Goal: Task Accomplishment & Management: Manage account settings

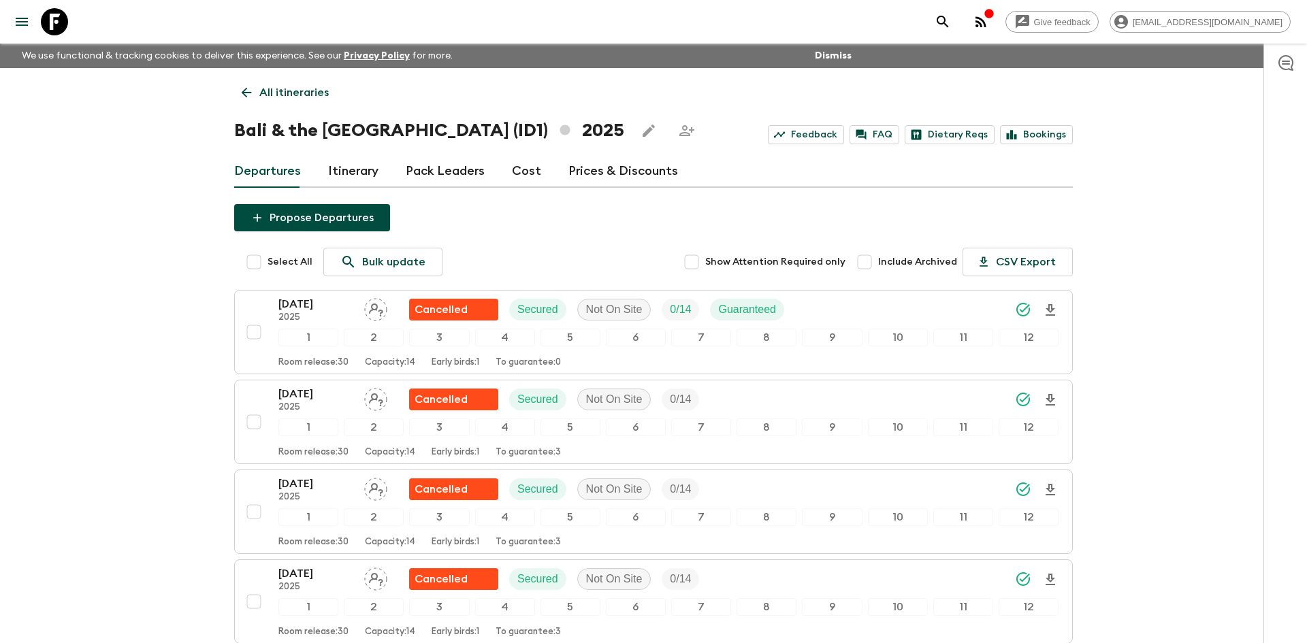
click at [321, 93] on p "All itineraries" at bounding box center [293, 92] width 69 height 16
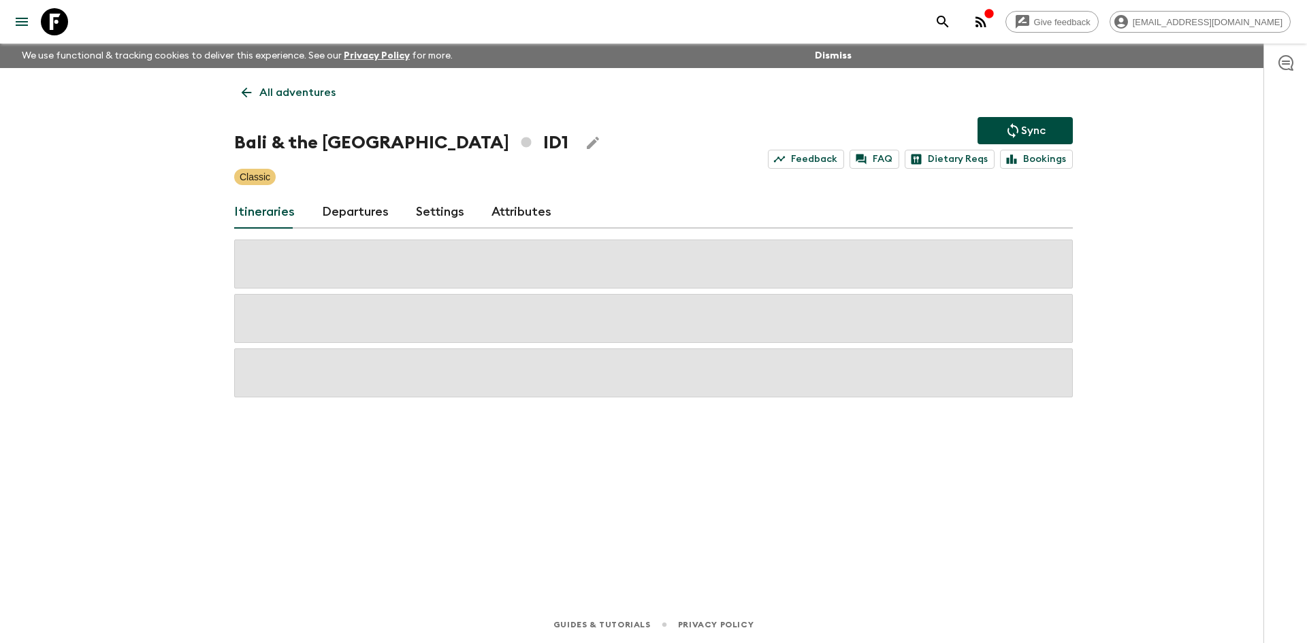
click at [321, 93] on p "All adventures" at bounding box center [297, 92] width 76 height 16
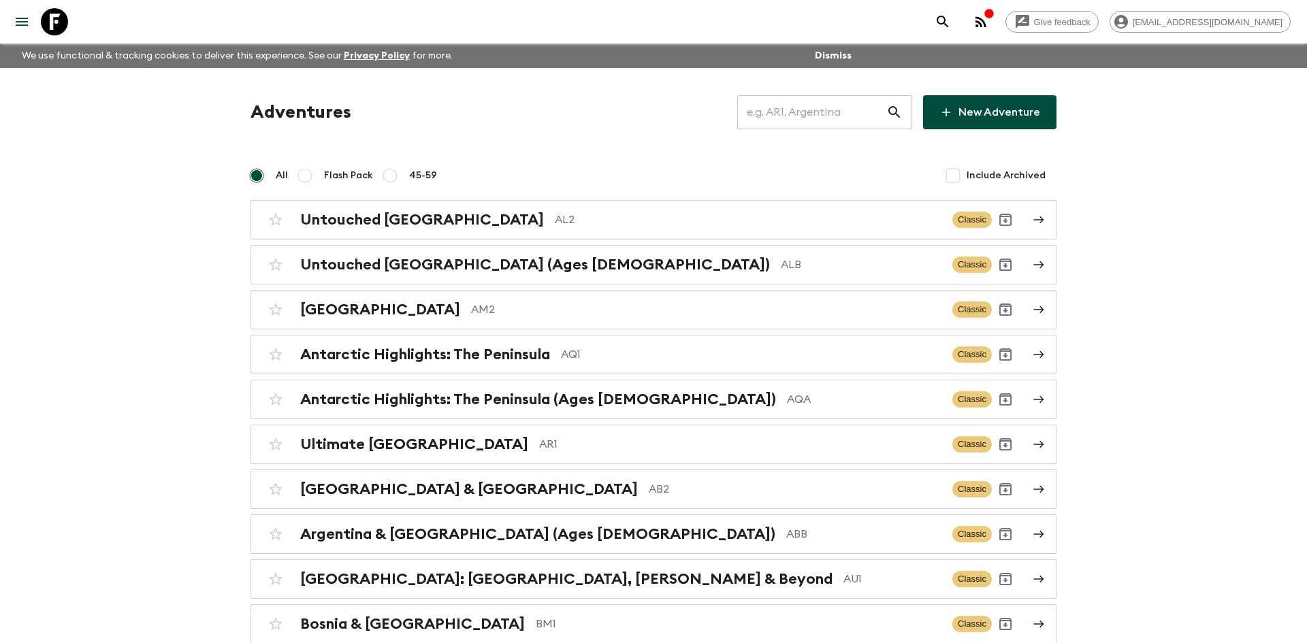
click at [766, 110] on input "text" at bounding box center [811, 112] width 149 height 38
type input "tz1"
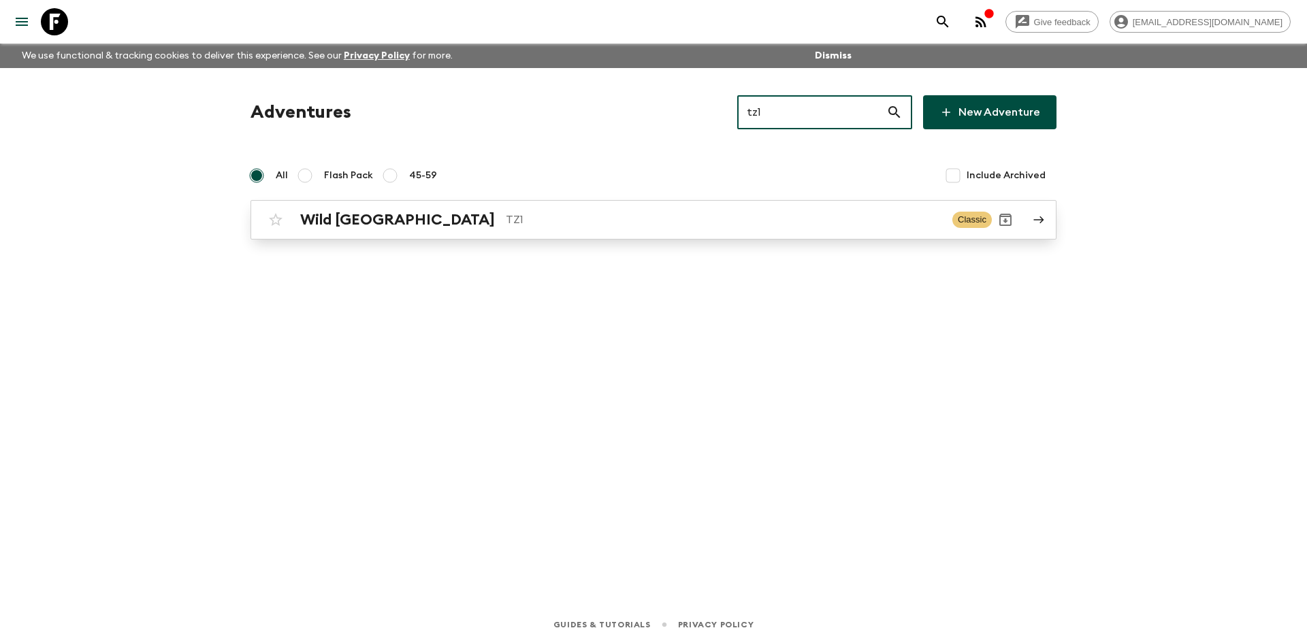
click at [506, 227] on p "TZ1" at bounding box center [724, 220] width 436 height 16
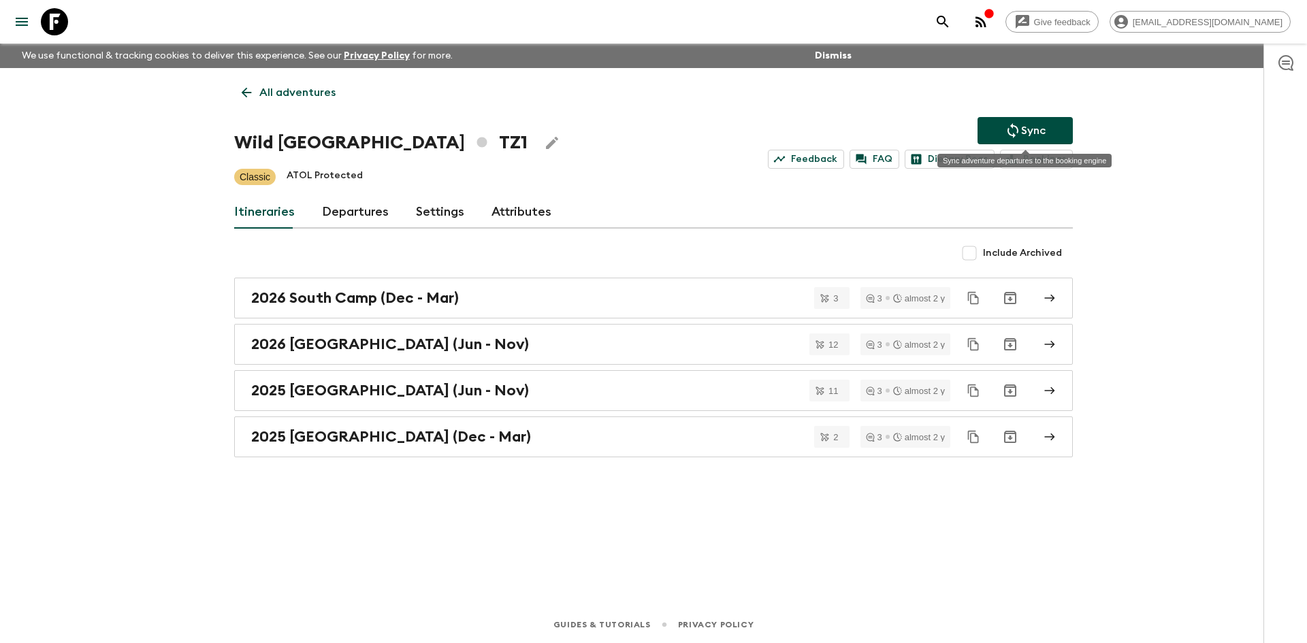
click at [1043, 127] on p "Sync" at bounding box center [1033, 131] width 25 height 16
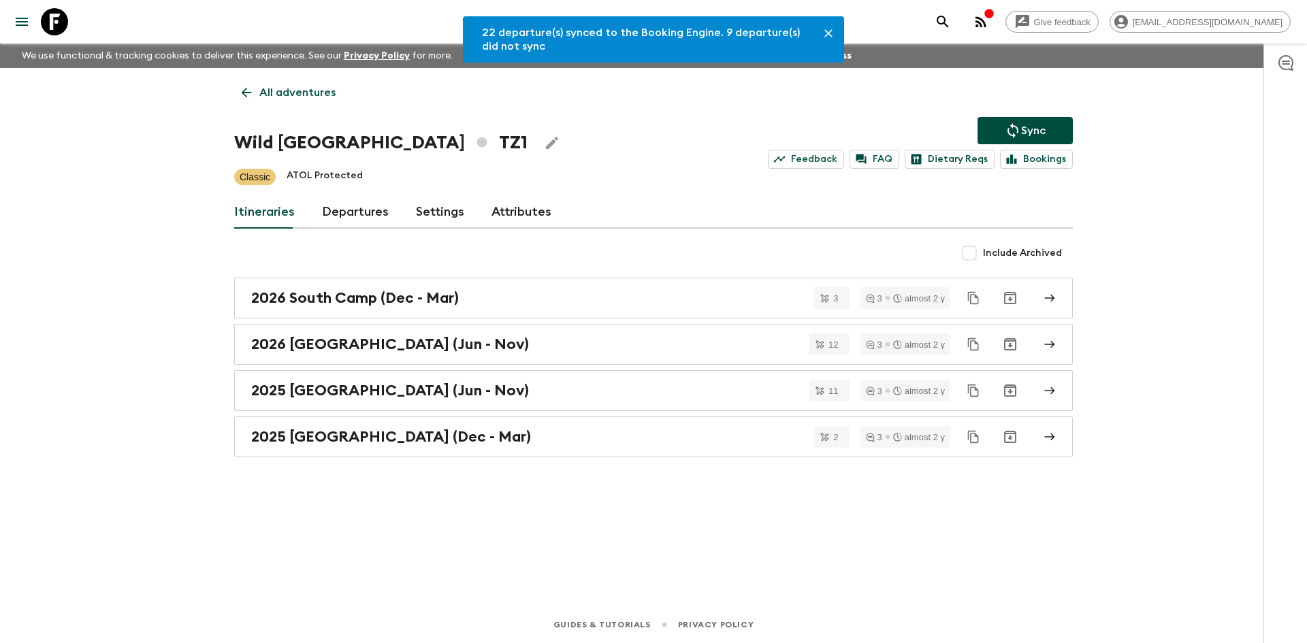
click at [344, 208] on link "Departures" at bounding box center [355, 212] width 67 height 33
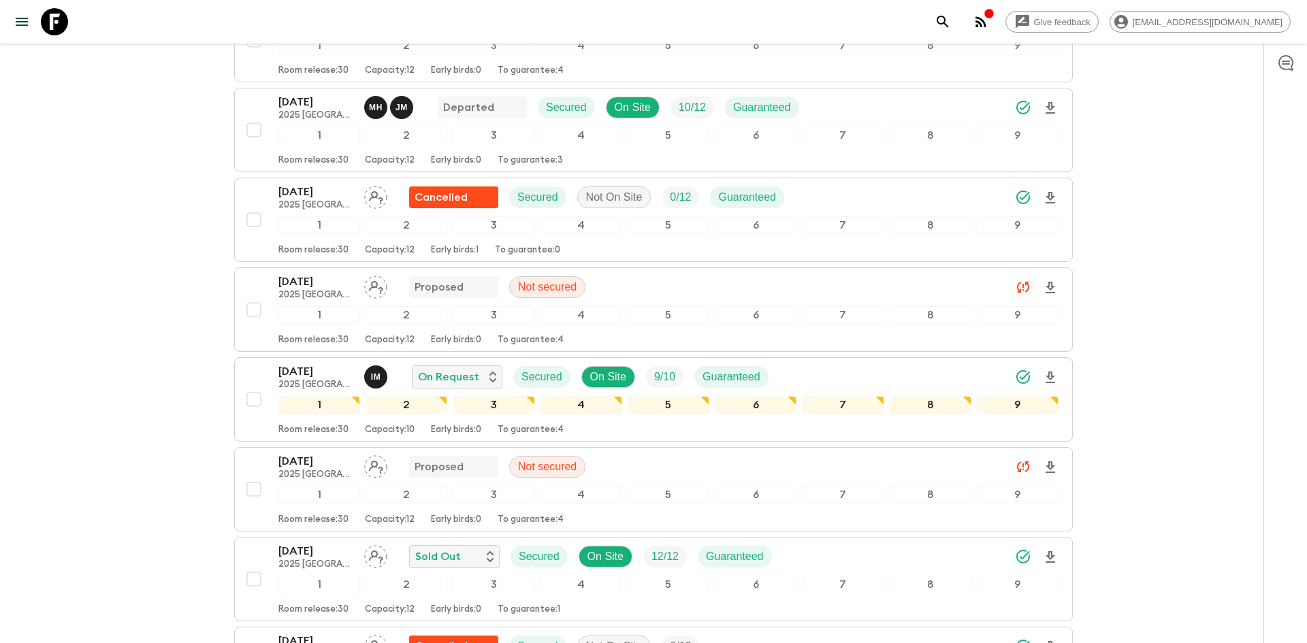
scroll to position [873, 0]
click at [374, 371] on p "I M" at bounding box center [376, 375] width 10 height 11
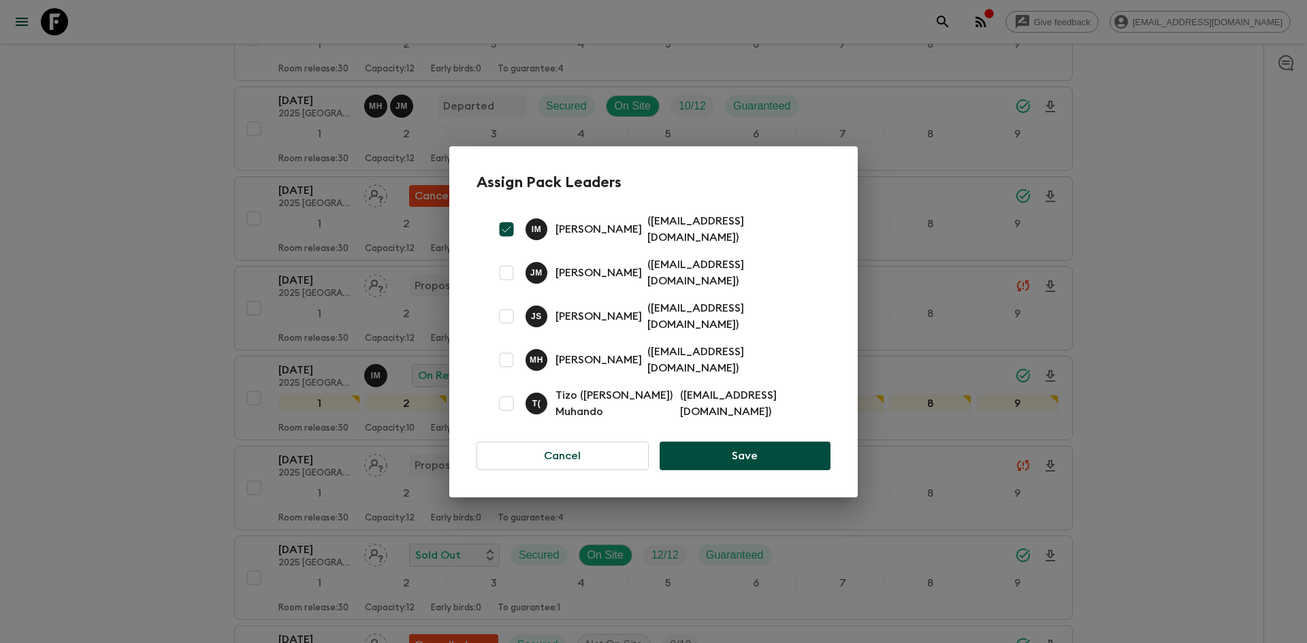
click at [503, 277] on input "checkbox" at bounding box center [506, 272] width 27 height 27
checkbox input "true"
click at [742, 442] on button "Save" at bounding box center [745, 456] width 171 height 29
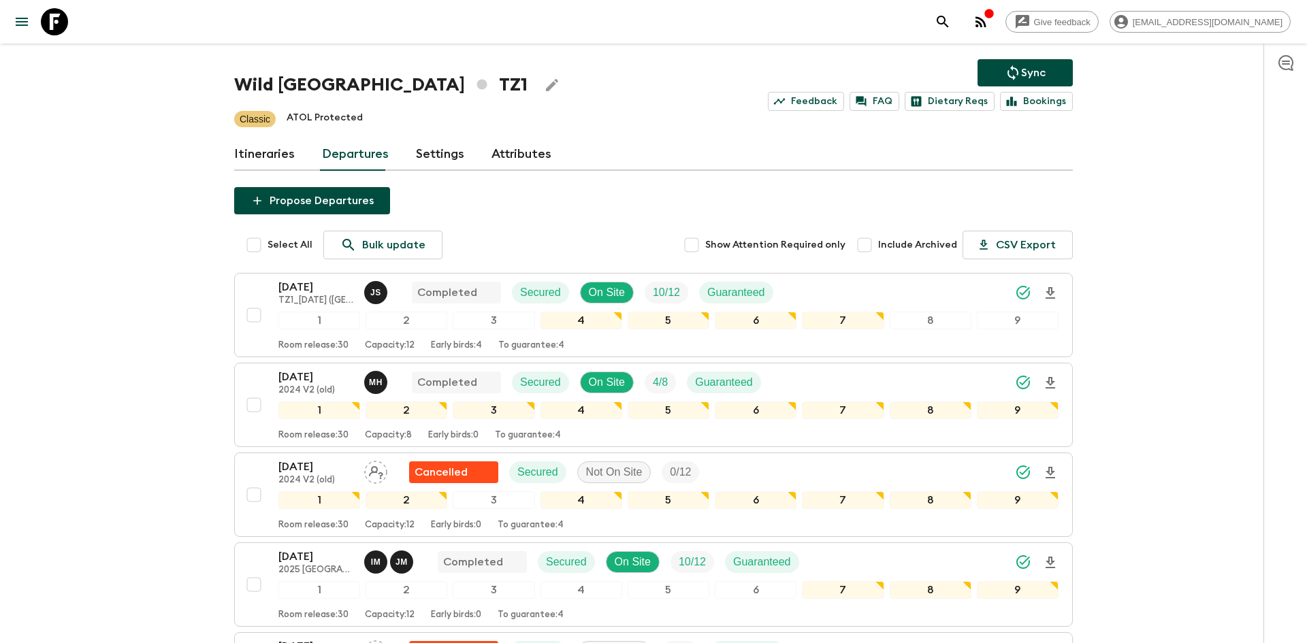
scroll to position [0, 0]
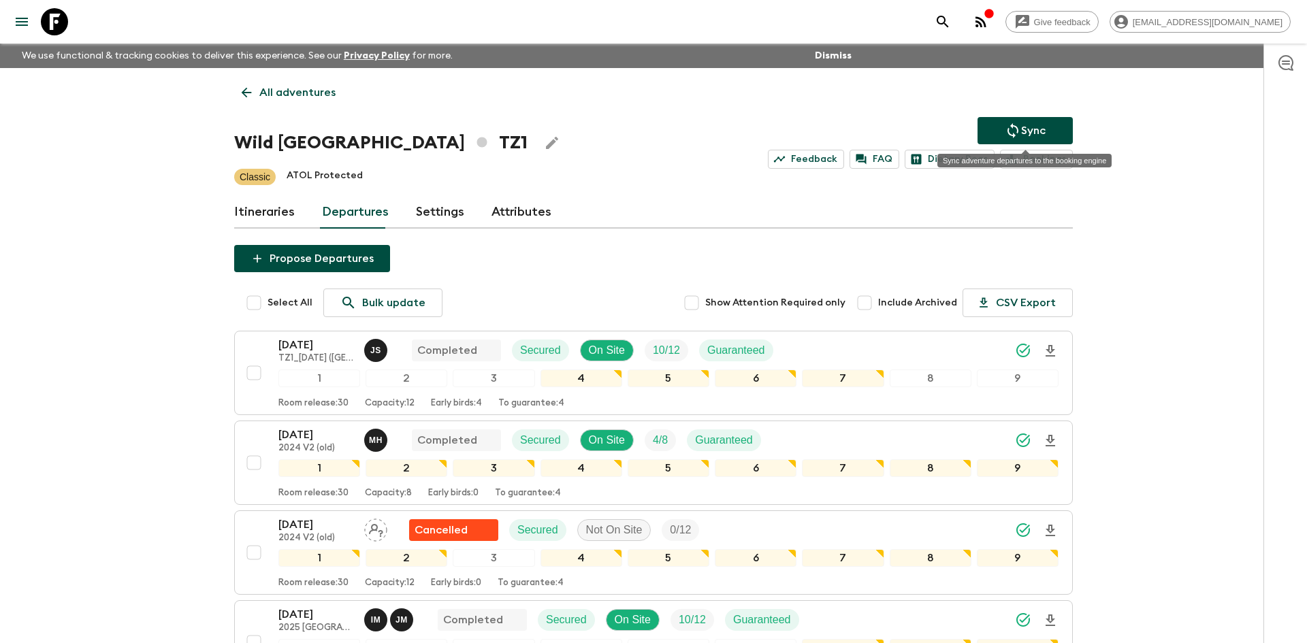
click at [1047, 135] on button "Sync" at bounding box center [1024, 130] width 95 height 27
click at [250, 79] on link "All adventures" at bounding box center [288, 92] width 109 height 27
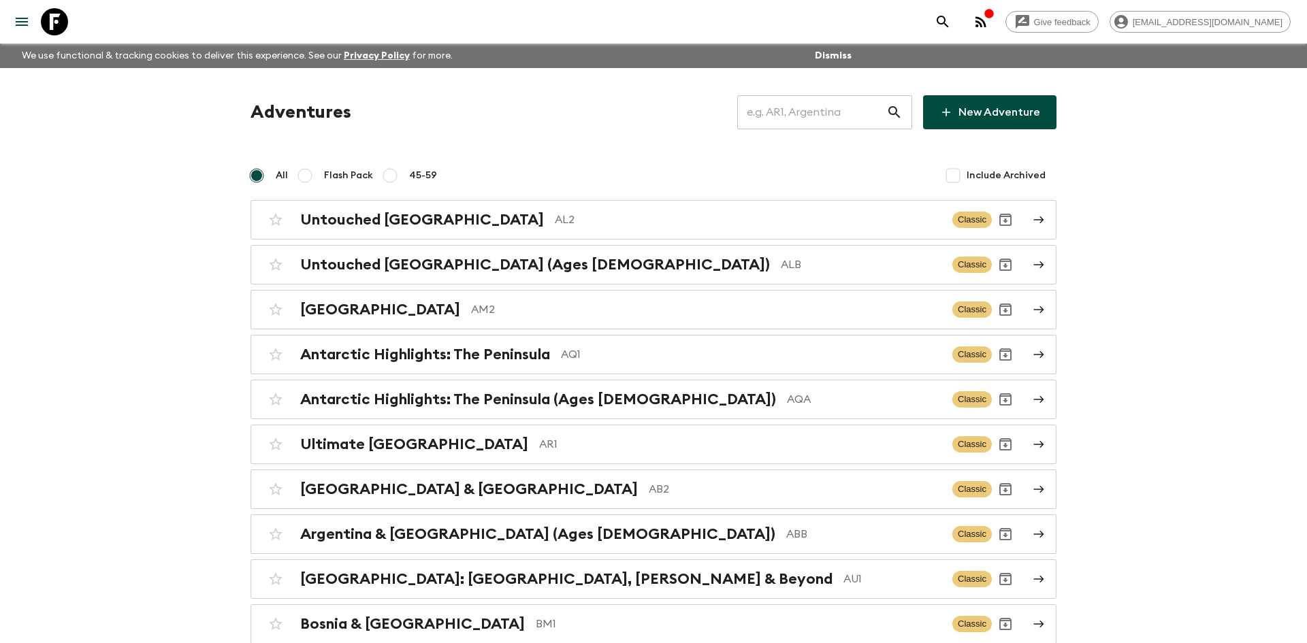
click at [800, 114] on input "text" at bounding box center [811, 112] width 149 height 38
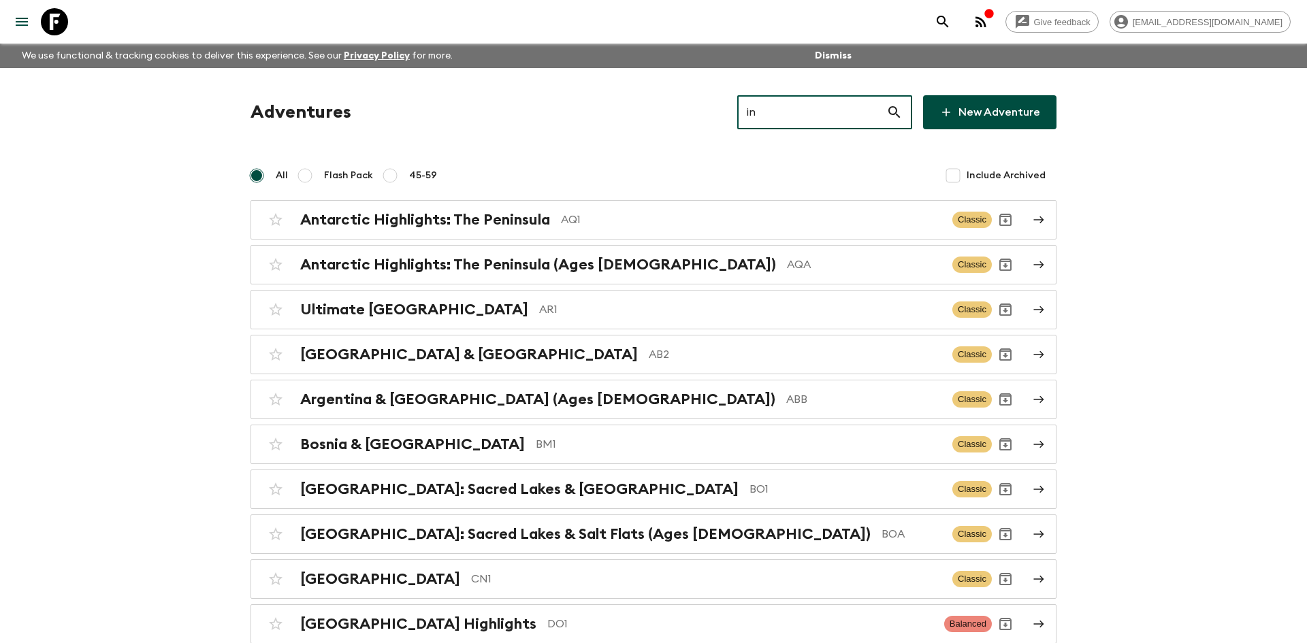
type input "in2"
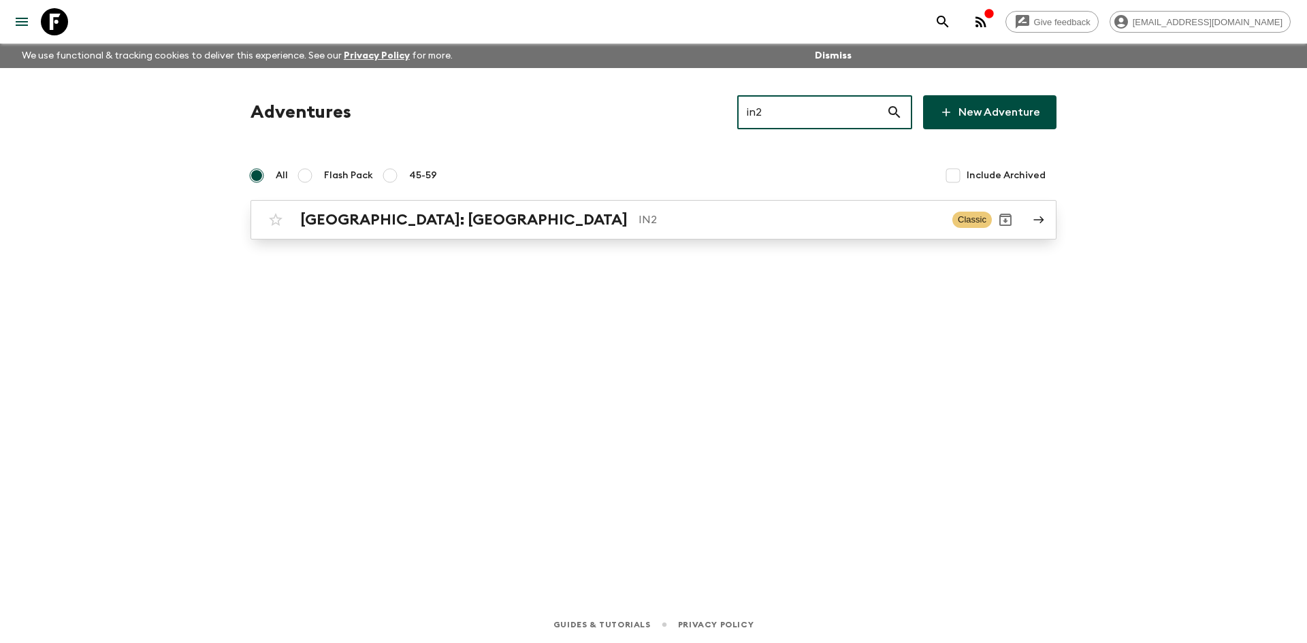
click at [405, 212] on h2 "[GEOGRAPHIC_DATA]: [GEOGRAPHIC_DATA]" at bounding box center [463, 220] width 327 height 18
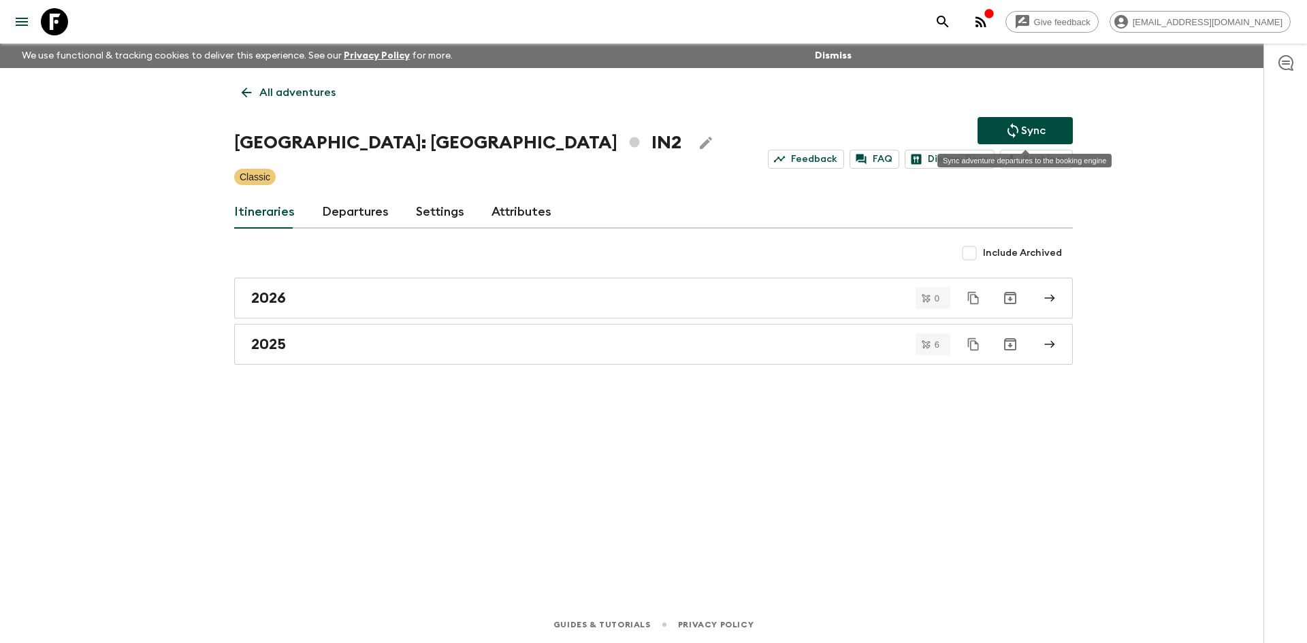
click at [1013, 133] on icon "Sync adventure departures to the booking engine" at bounding box center [1012, 130] width 11 height 15
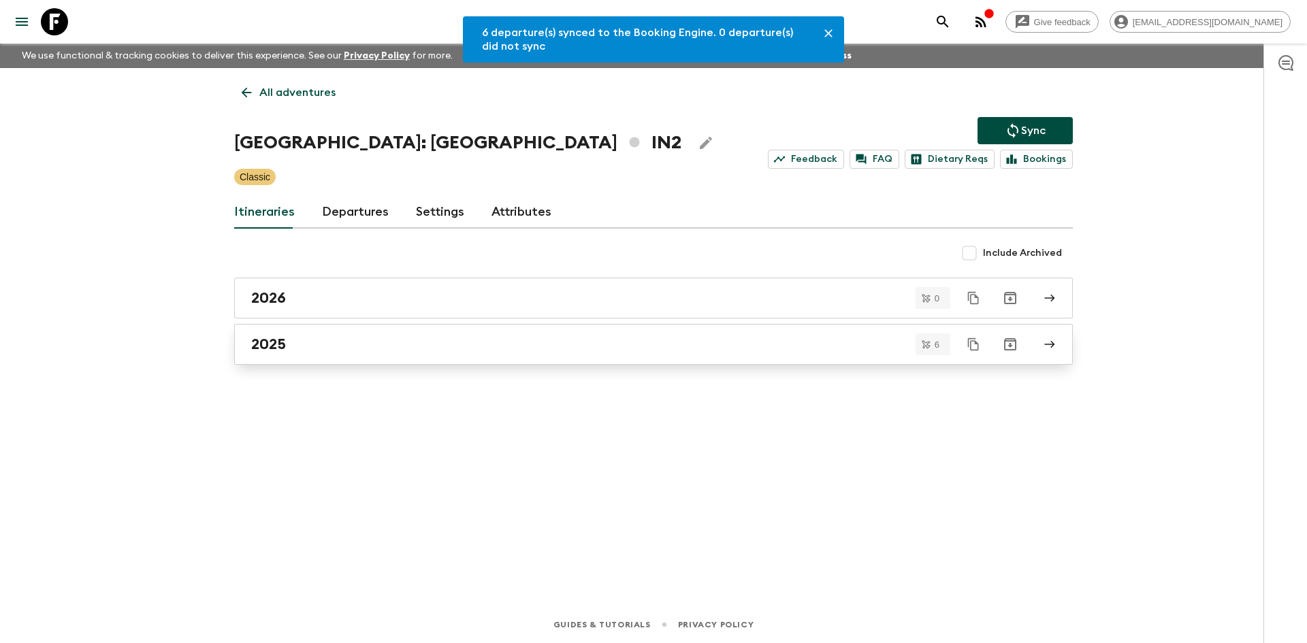
click at [323, 334] on link "2025" at bounding box center [653, 344] width 839 height 41
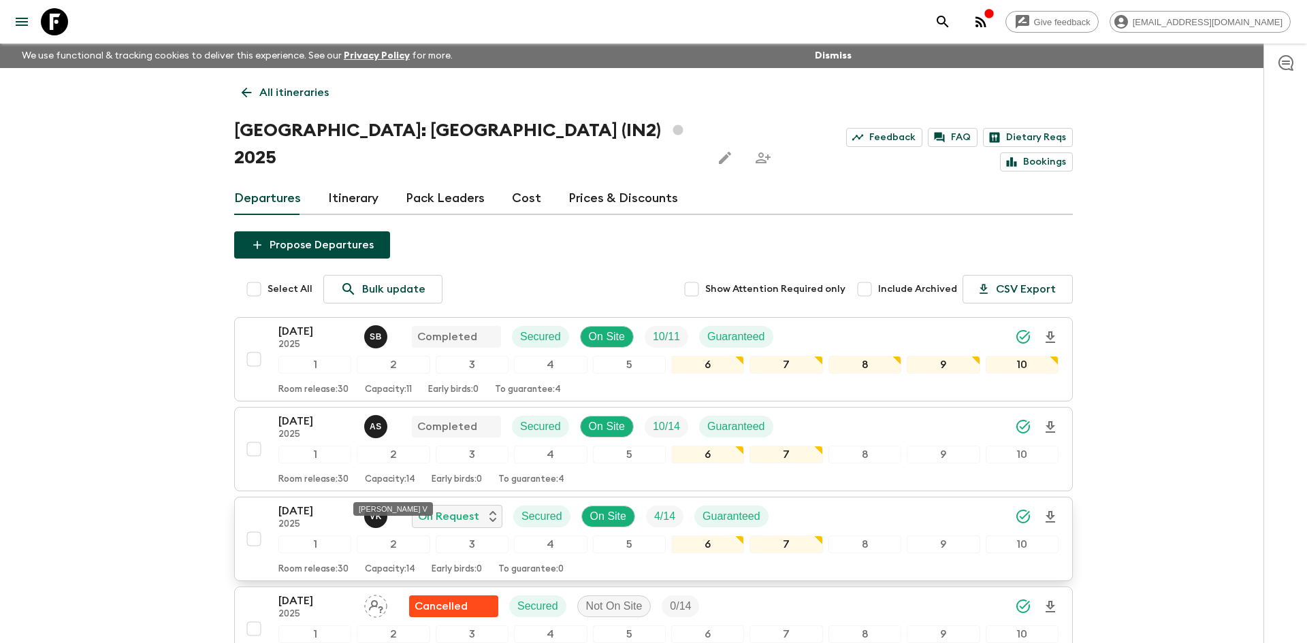
click at [374, 511] on p "V K" at bounding box center [376, 516] width 12 height 11
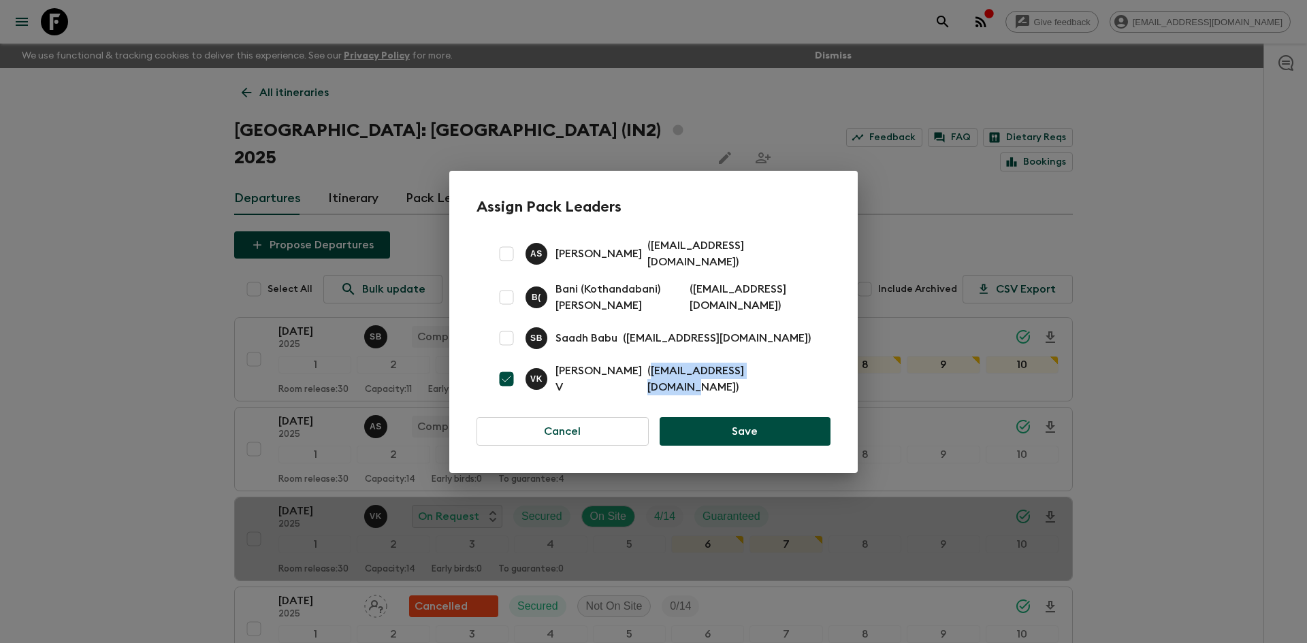
drag, startPoint x: 750, startPoint y: 378, endPoint x: 619, endPoint y: 372, distance: 131.5
click at [647, 372] on p "( [EMAIL_ADDRESS][DOMAIN_NAME] )" at bounding box center [730, 379] width 167 height 33
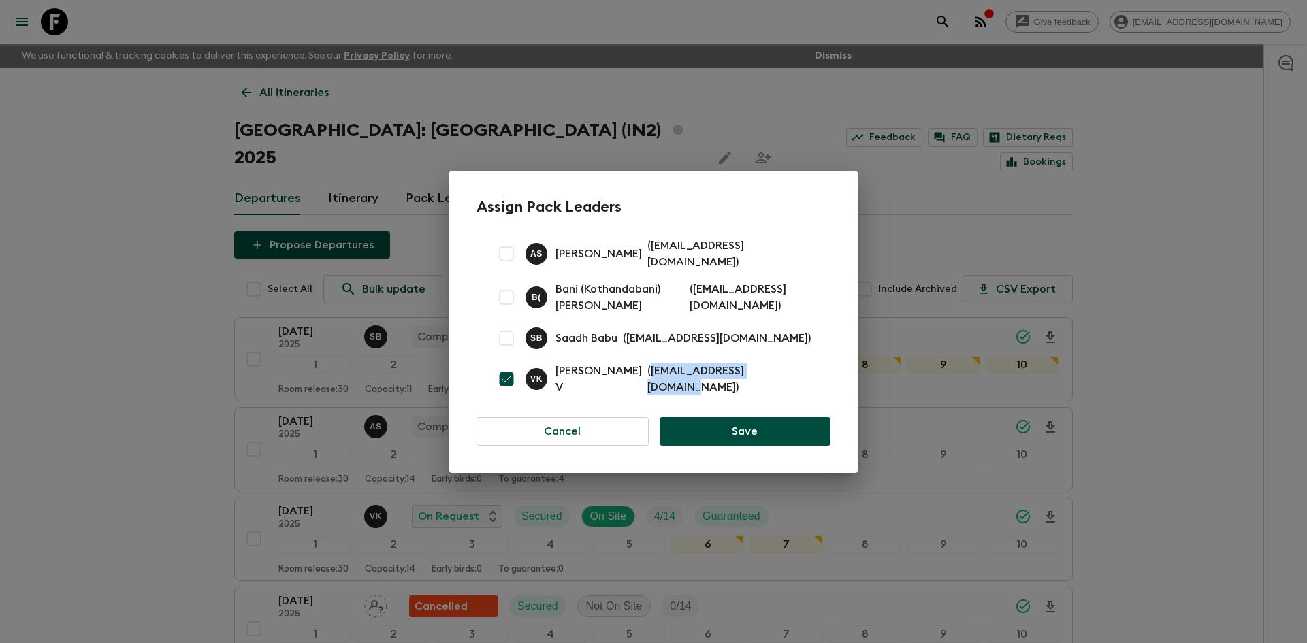
copy p "[EMAIL_ADDRESS][DOMAIN_NAME]"
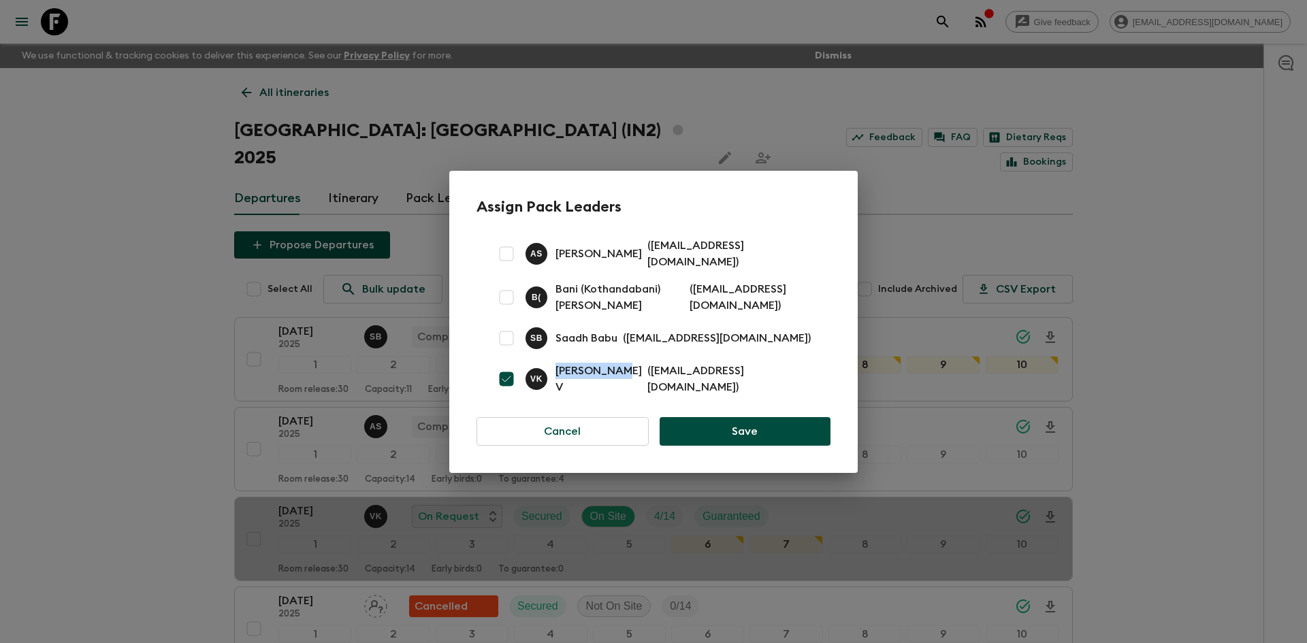
drag, startPoint x: 557, startPoint y: 376, endPoint x: 607, endPoint y: 379, distance: 50.5
click at [607, 379] on p "[PERSON_NAME] V" at bounding box center [598, 379] width 86 height 33
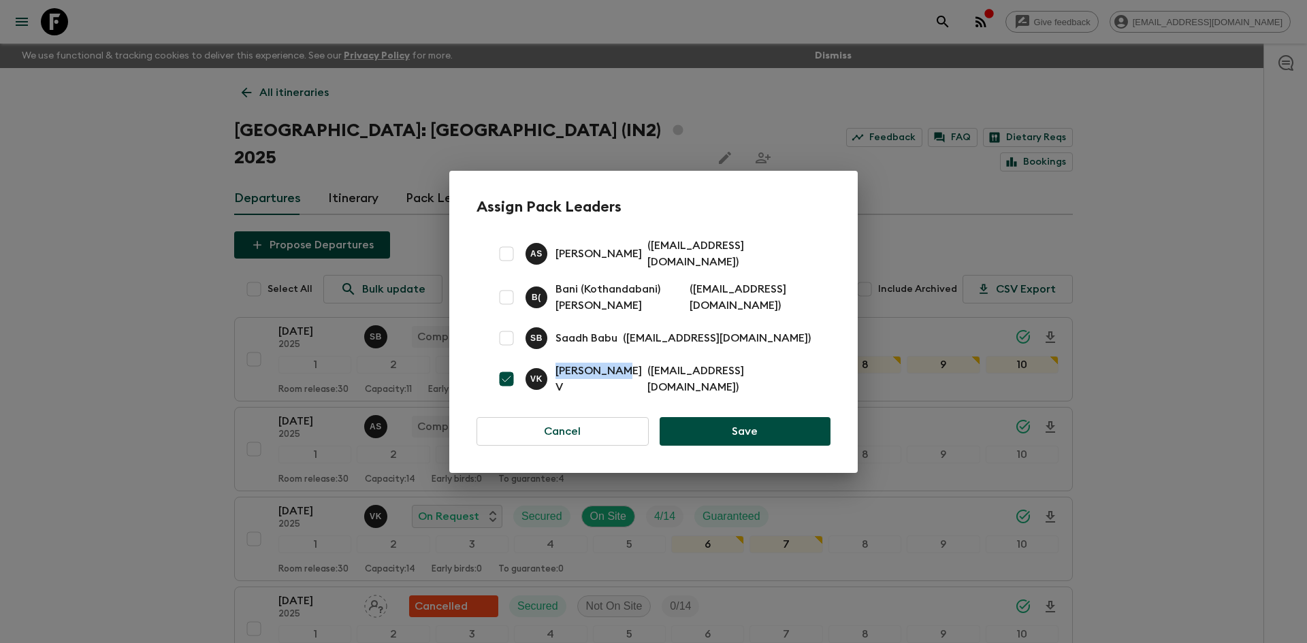
copy p "[PERSON_NAME] V"
